Goal: Navigation & Orientation: Find specific page/section

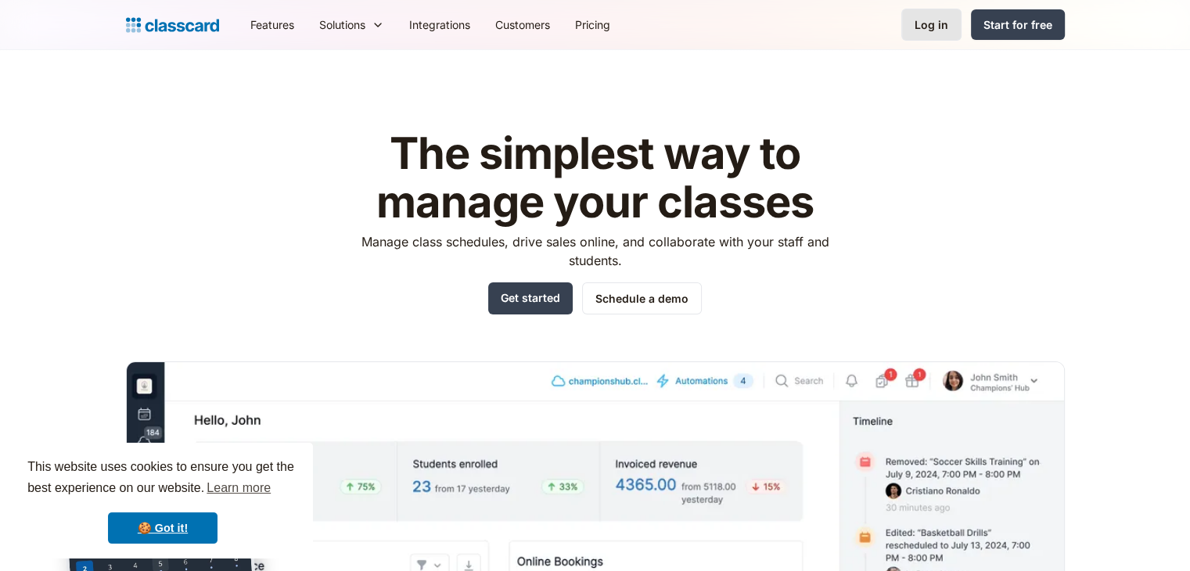
click at [934, 28] on div "Log in" at bounding box center [932, 24] width 34 height 16
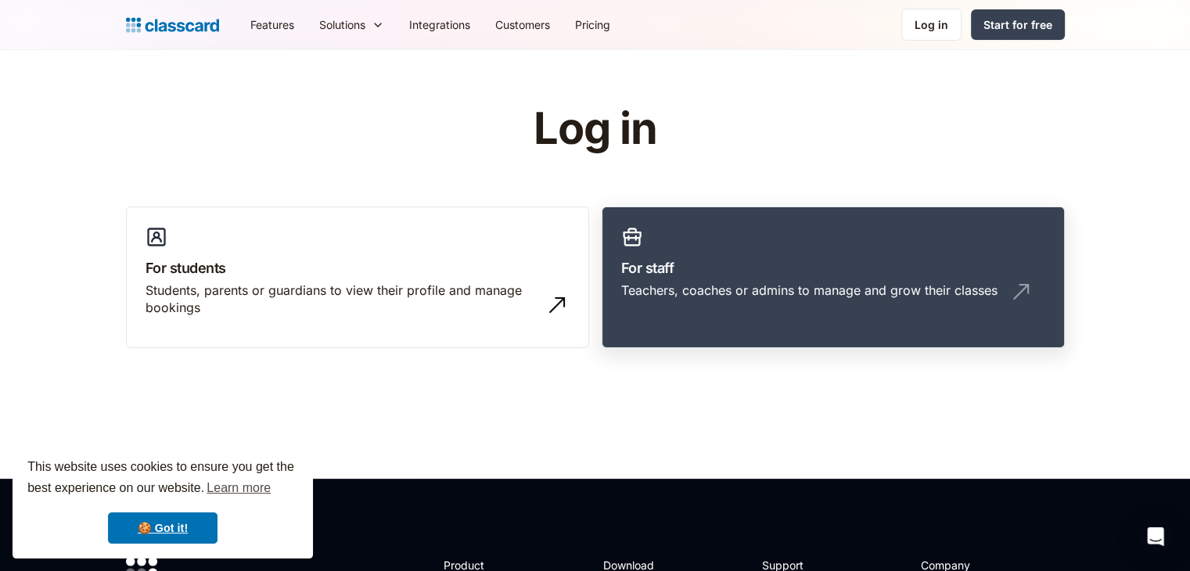
click at [614, 301] on link "For staff Teachers, coaches or admins to manage and grow their classes" at bounding box center [833, 278] width 463 height 142
